Goal: Check status: Check status

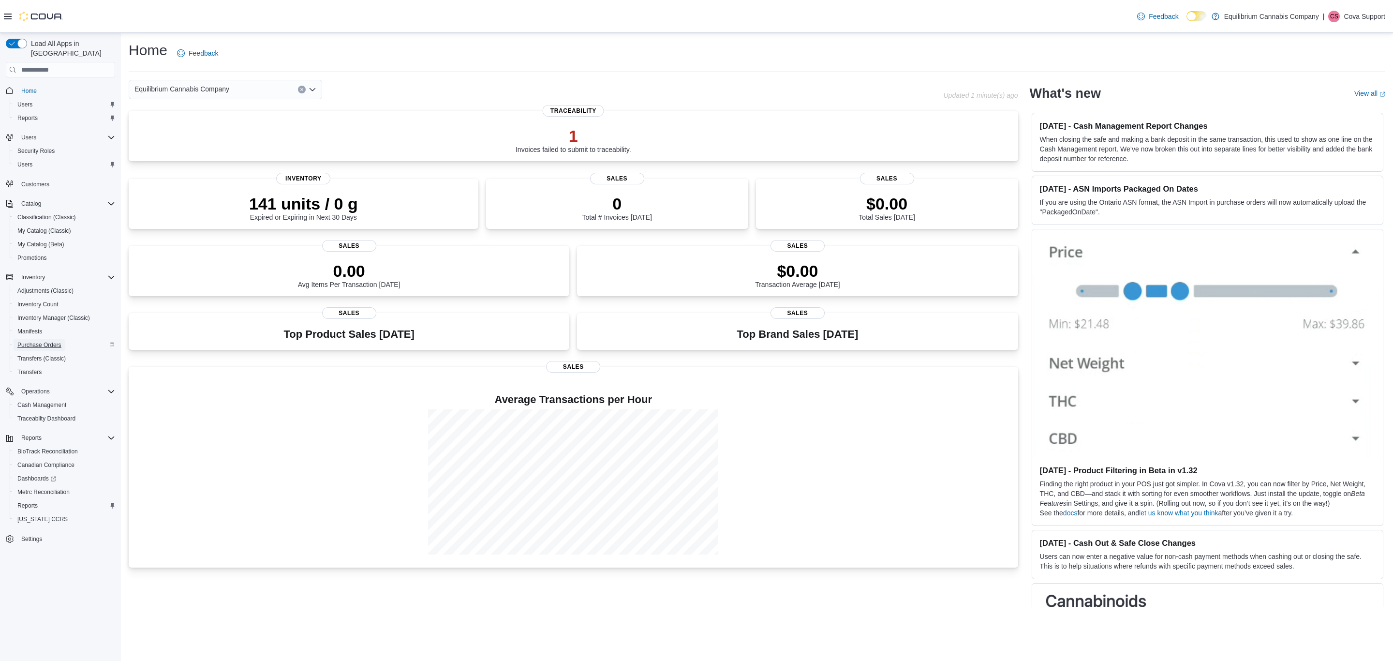
click at [45, 341] on span "Purchase Orders" at bounding box center [39, 345] width 44 height 8
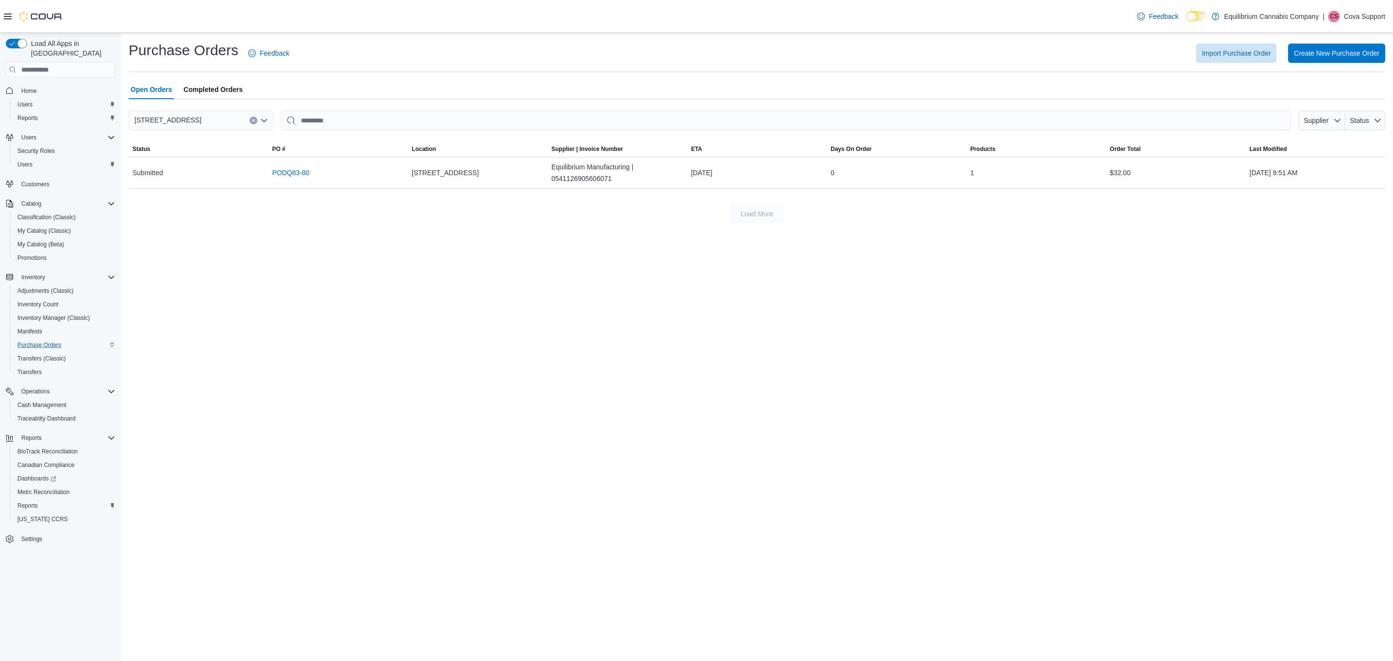
click at [201, 94] on span "Completed Orders" at bounding box center [213, 89] width 59 height 19
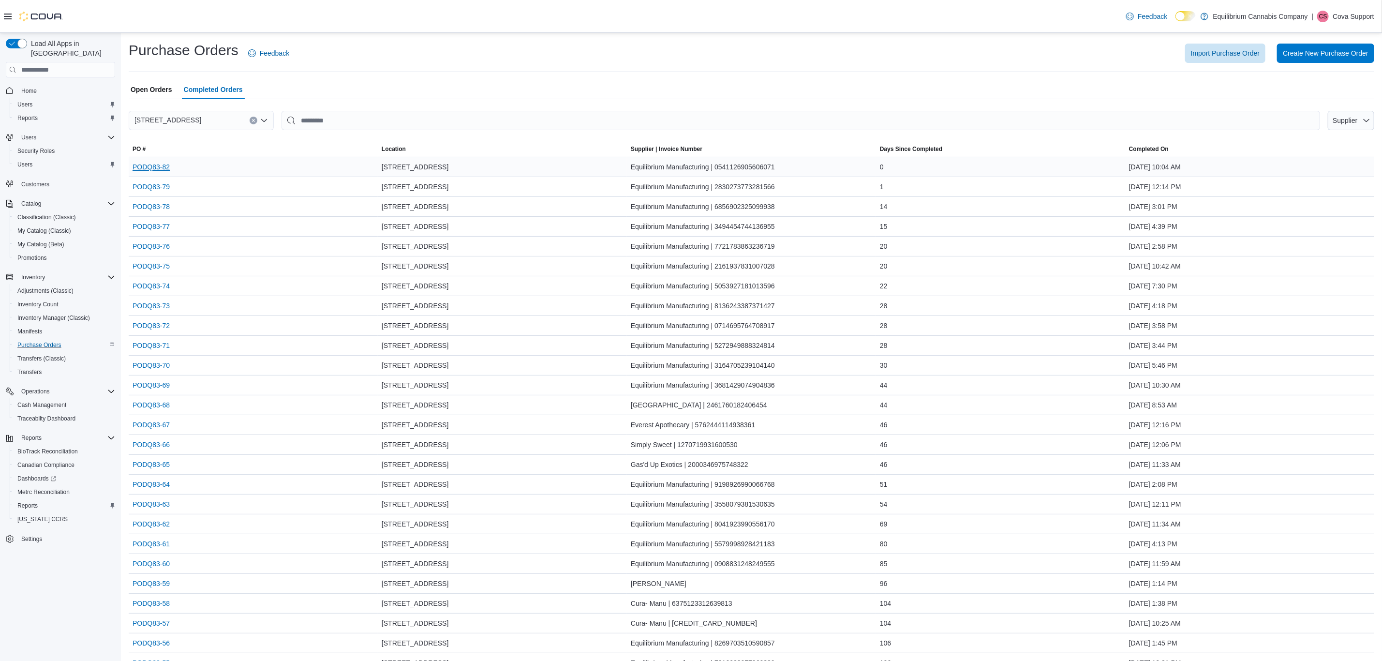
click at [151, 170] on link "PODQ83-82" at bounding box center [151, 167] width 37 height 12
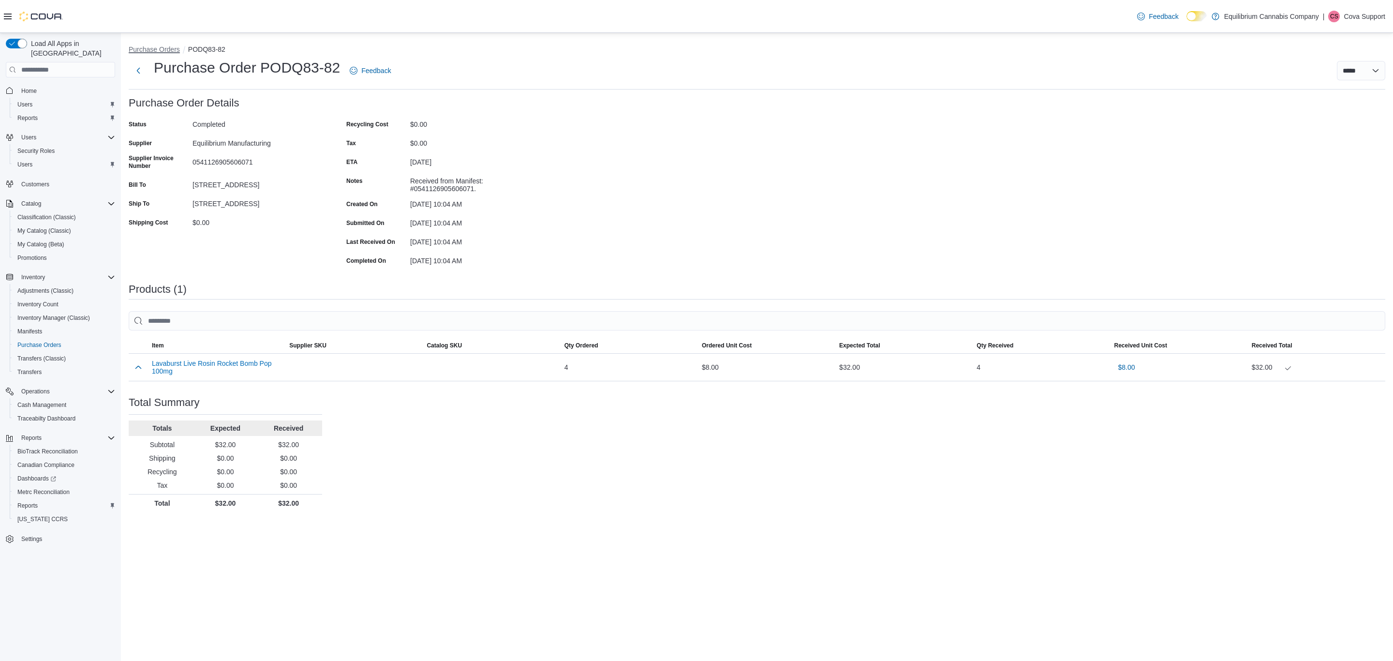
click at [148, 50] on button "Purchase Orders" at bounding box center [154, 49] width 51 height 8
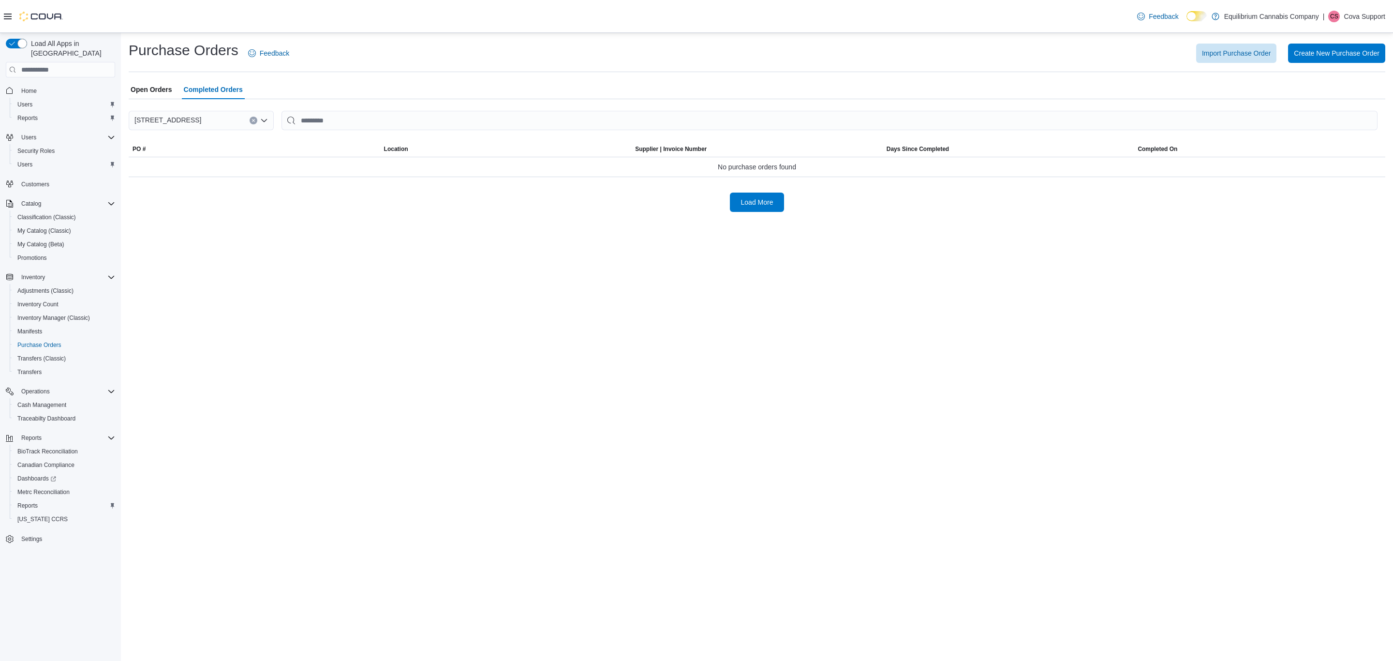
drag, startPoint x: 154, startPoint y: 90, endPoint x: 174, endPoint y: 90, distance: 19.8
click at [155, 90] on span "Open Orders" at bounding box center [152, 89] width 42 height 19
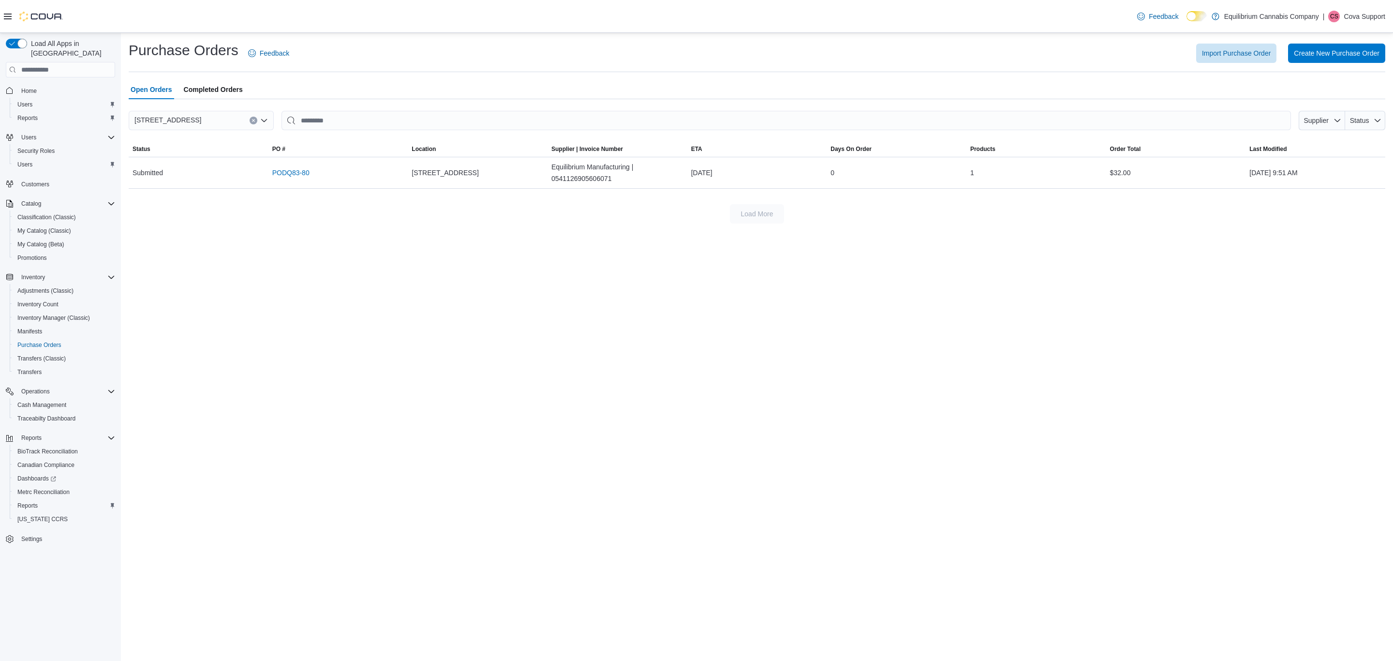
click at [1364, 12] on p "Cova Support" at bounding box center [1365, 17] width 42 height 12
click at [1325, 93] on button "Sign Out" at bounding box center [1336, 99] width 89 height 15
